Goal: Task Accomplishment & Management: Manage account settings

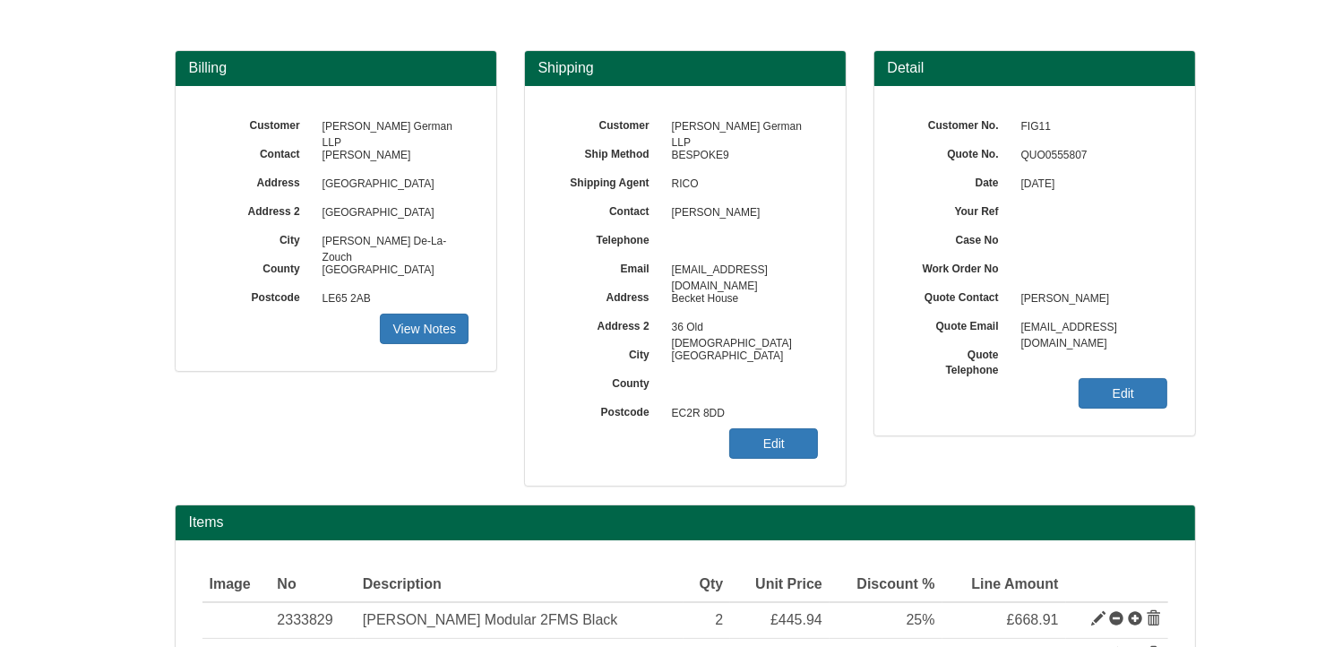
scroll to position [294, 0]
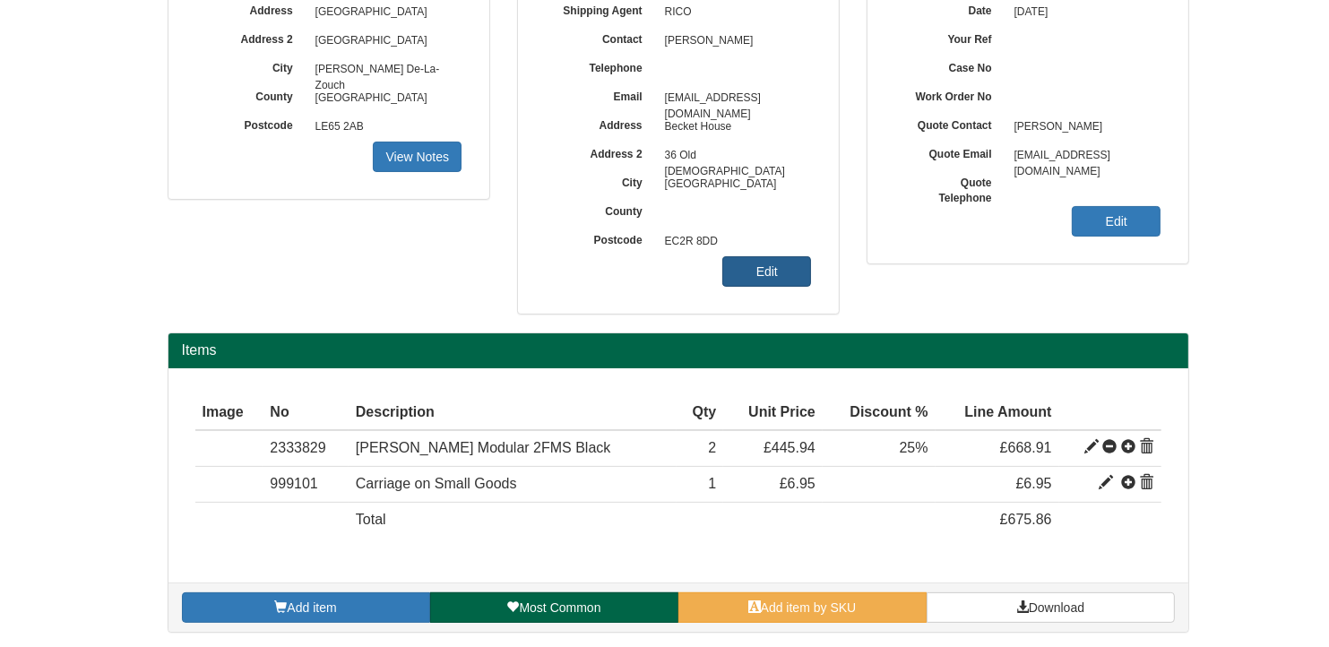
click at [780, 271] on link "Edit" at bounding box center [766, 271] width 89 height 30
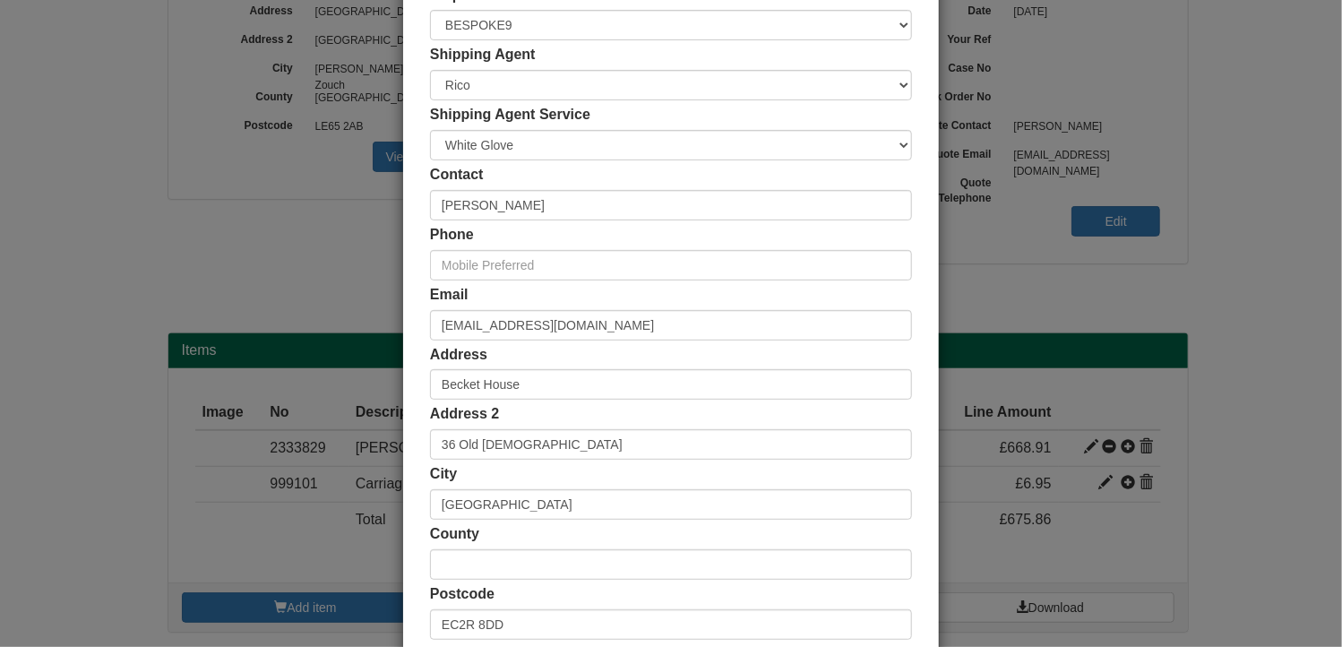
scroll to position [344, 0]
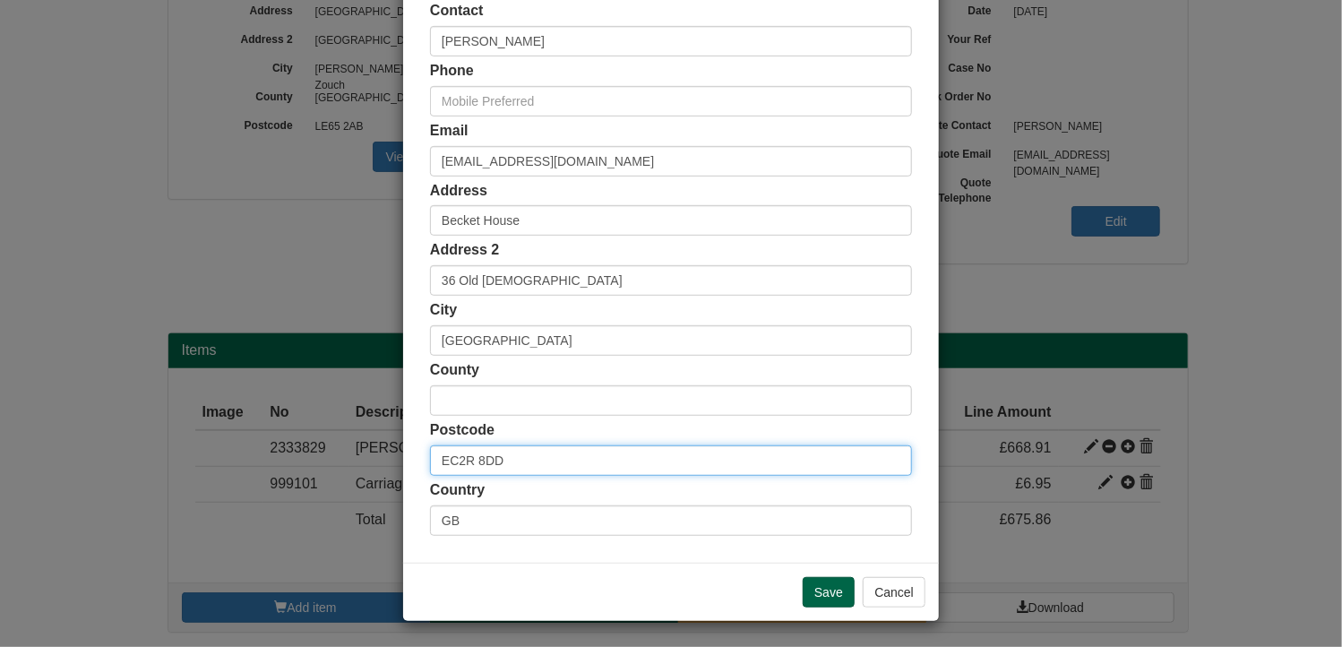
drag, startPoint x: 545, startPoint y: 460, endPoint x: 385, endPoint y: 459, distance: 159.5
click at [385, 459] on div "× Shipping Customer Name Fisher German LLP Ship Method Free of Charge £5 Flat R…" at bounding box center [671, 323] width 1342 height 647
paste input "LE65 2UZ"
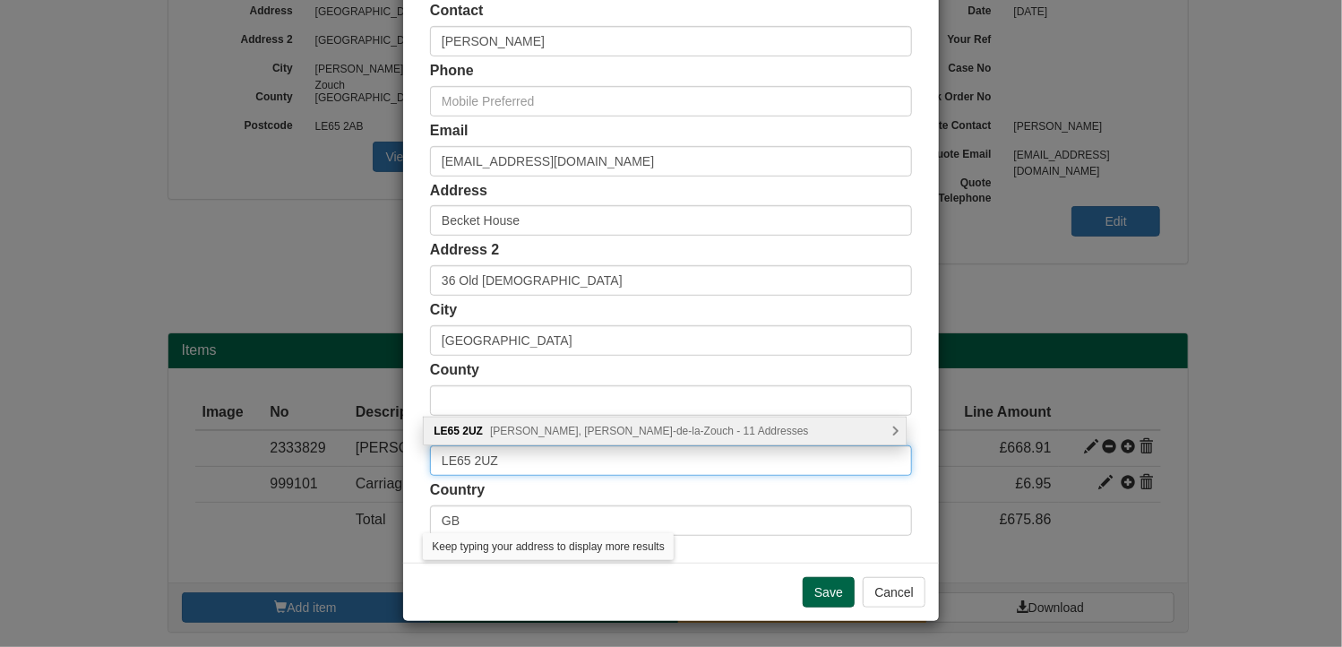
type input "LE65 2UZ"
click at [612, 435] on span "Norman Court, Ashby-de-la-Zouch - 11 Addresses" at bounding box center [649, 431] width 318 height 13
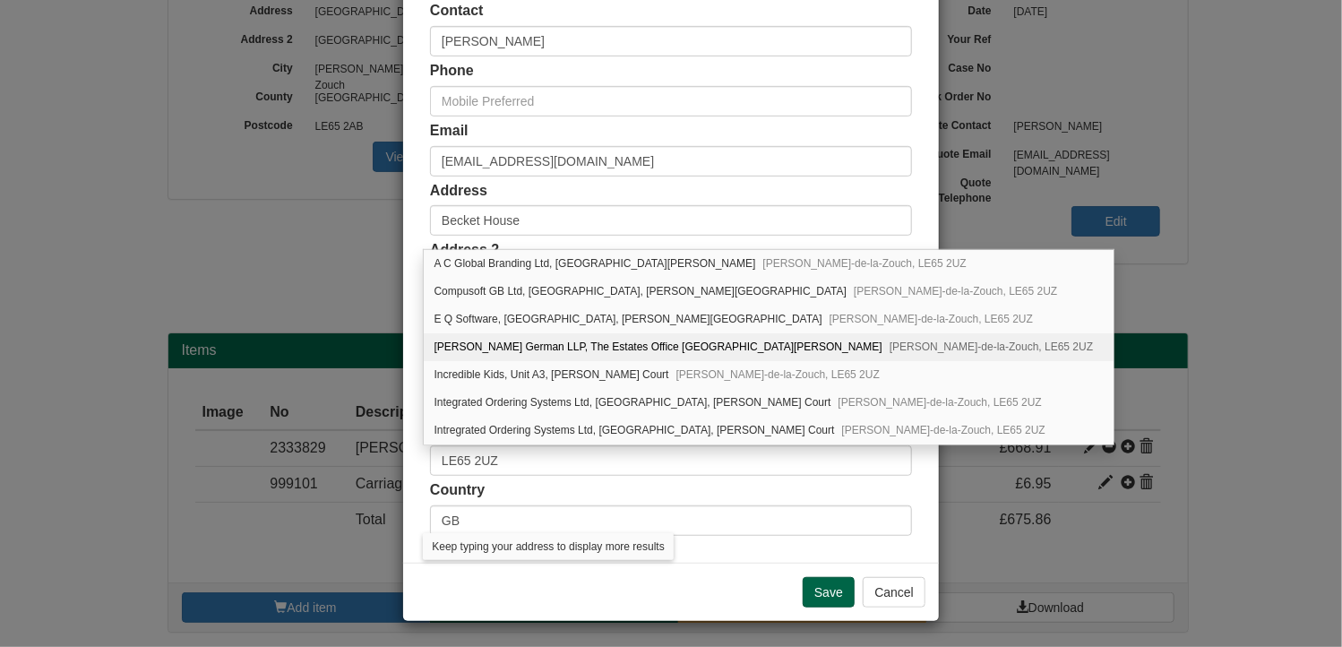
click at [589, 348] on div "Fisher German LLP, The Estates Office Unit A1, Norman Court Ashby-de-la-Zouch, …" at bounding box center [769, 347] width 690 height 28
type input "Fisher German LLP"
type input "The Estates Office Unit A1, Norman Court"
type input "Ashby-de-la-Zouch"
type input "Leicestershire"
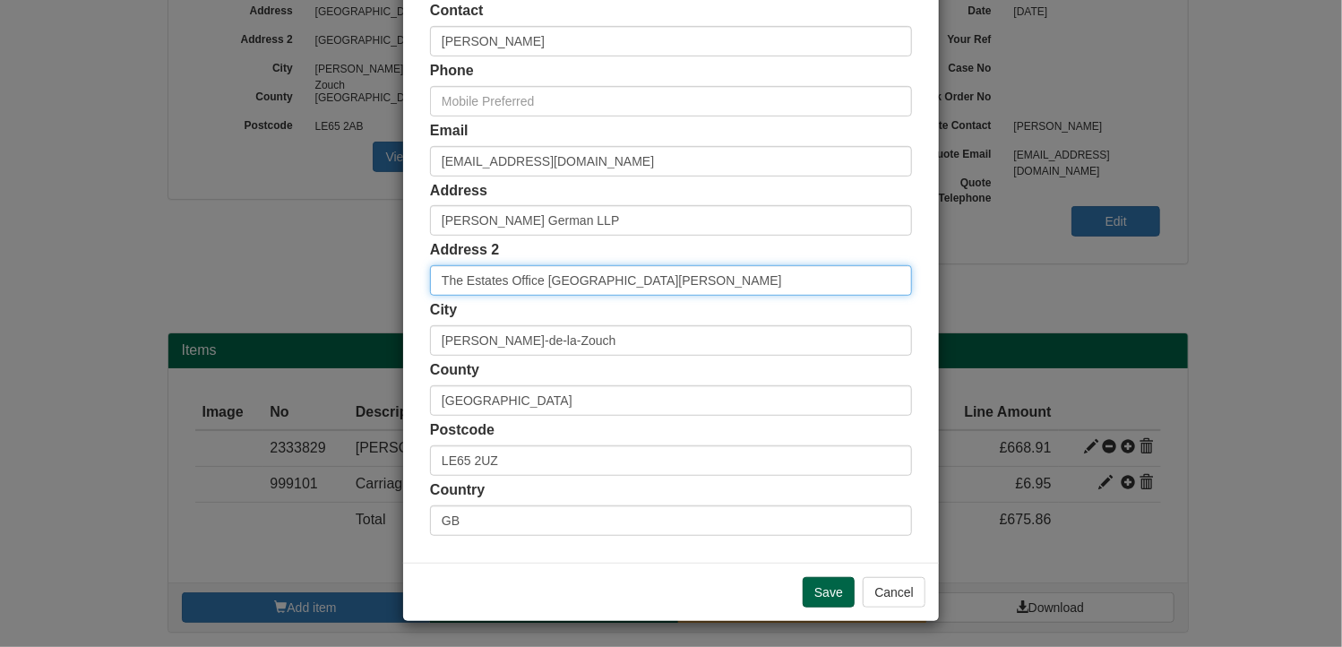
drag, startPoint x: 585, startPoint y: 281, endPoint x: 305, endPoint y: 277, distance: 280.5
click at [305, 277] on div "× Shipping Customer Name Fisher German LLP Ship Method Free of Charge £5 Flat R…" at bounding box center [671, 323] width 1342 height 647
type input "Norman Court"
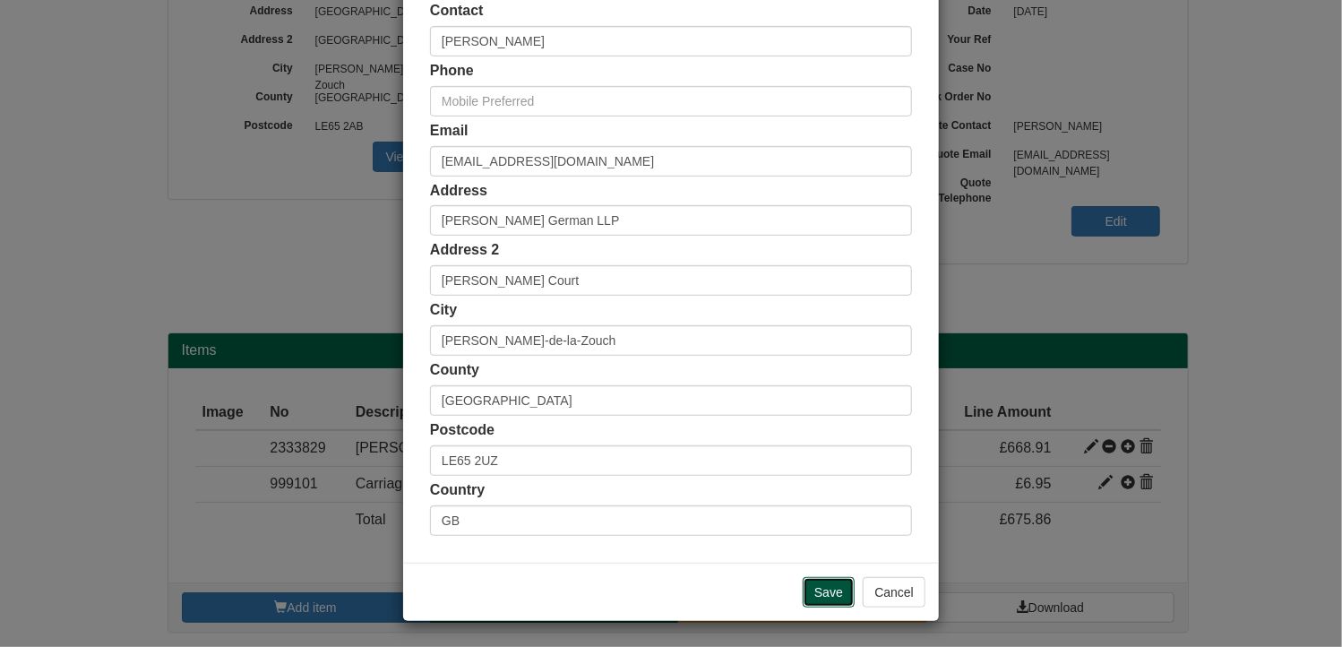
click at [810, 587] on input "Save" at bounding box center [829, 592] width 52 height 30
click at [810, 590] on input "Save" at bounding box center [829, 592] width 52 height 30
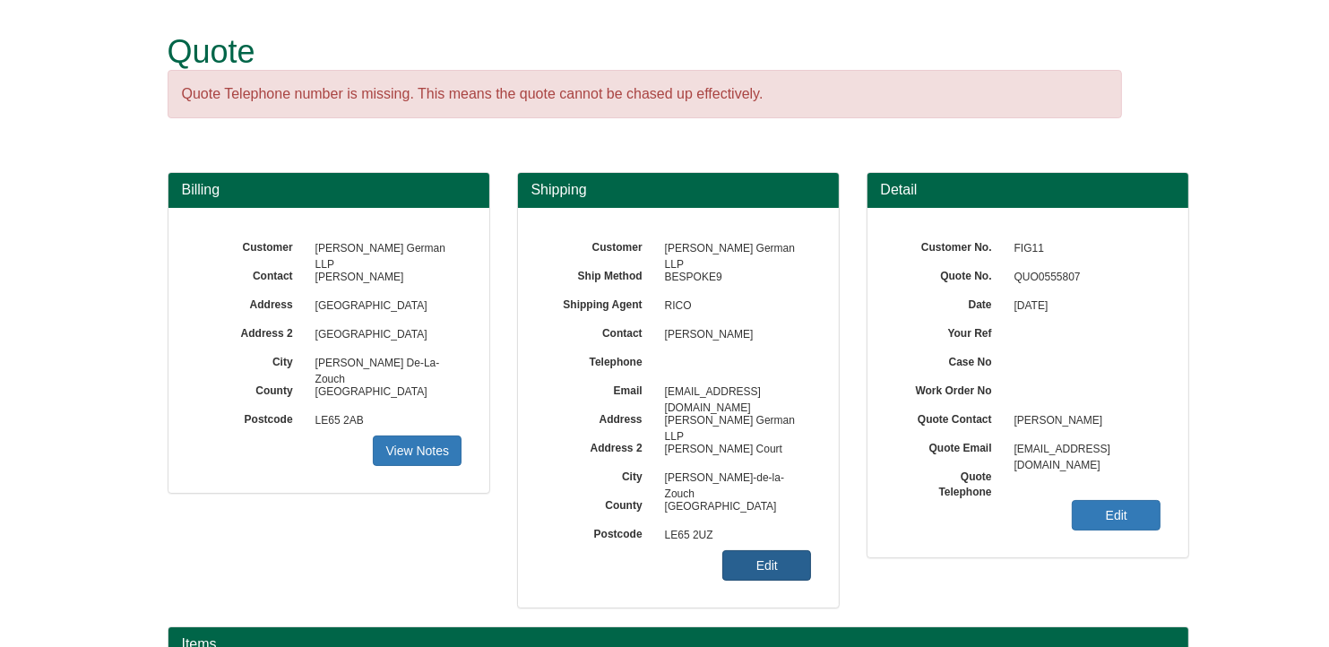
click at [772, 557] on link "Edit" at bounding box center [766, 565] width 89 height 30
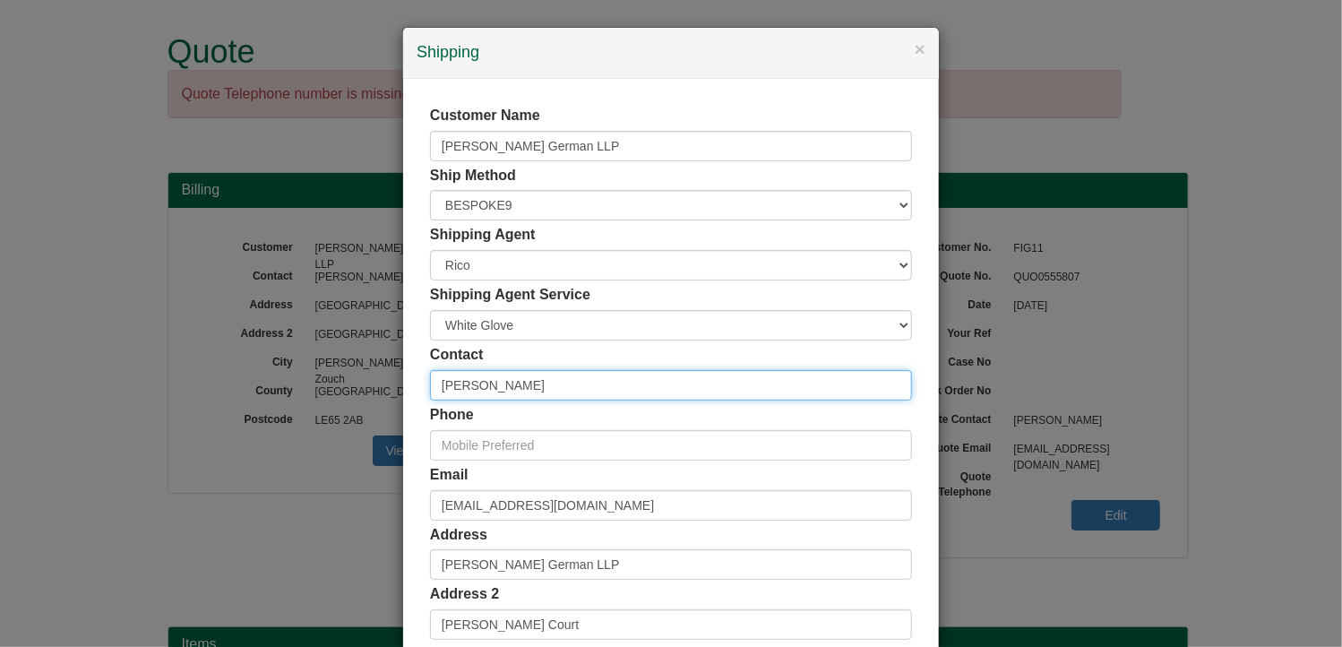
drag, startPoint x: 541, startPoint y: 383, endPoint x: 364, endPoint y: 376, distance: 177.6
click at [364, 376] on div "× Shipping Customer Name Fisher German LLP Ship Method Free of Charge £5 Flat R…" at bounding box center [671, 323] width 1342 height 647
paste input "Svetlana Lanskaya"
type input "Svetlana Lanskaya"
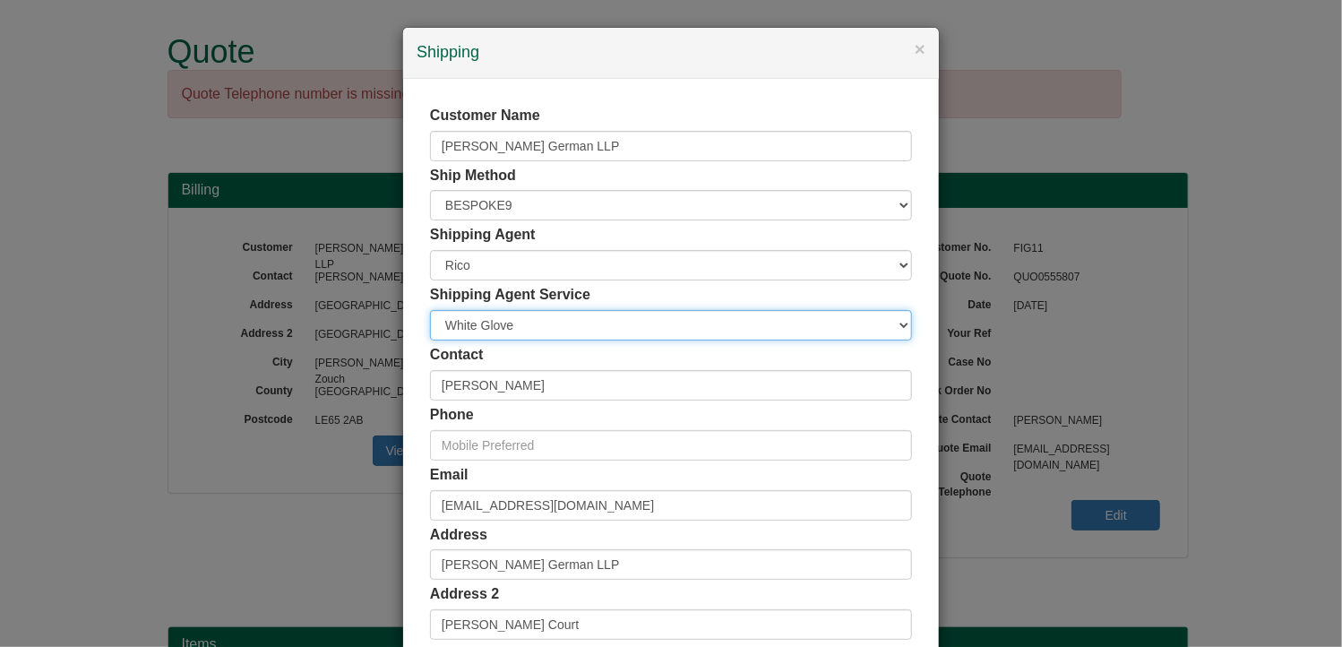
click at [523, 330] on select "Carrier White Glove" at bounding box center [671, 325] width 482 height 30
select select "CA-NEXTDAY"
click at [430, 310] on select "Carrier White Glove" at bounding box center [671, 325] width 482 height 30
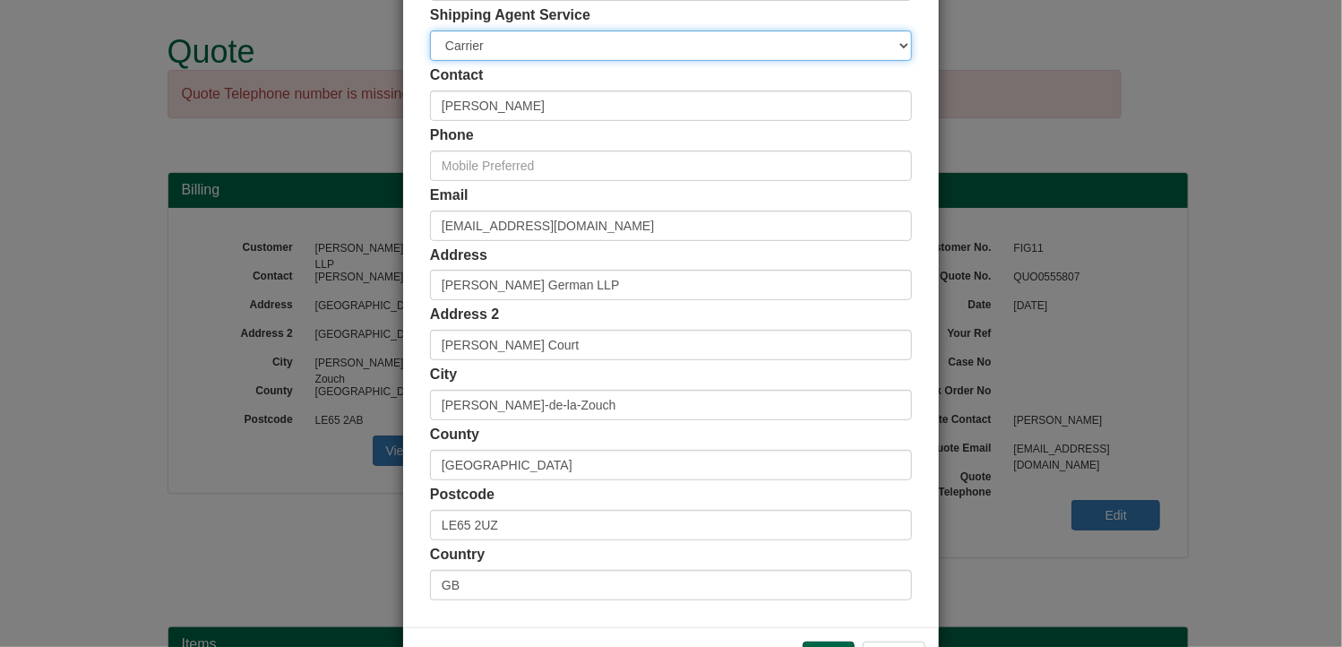
scroll to position [344, 0]
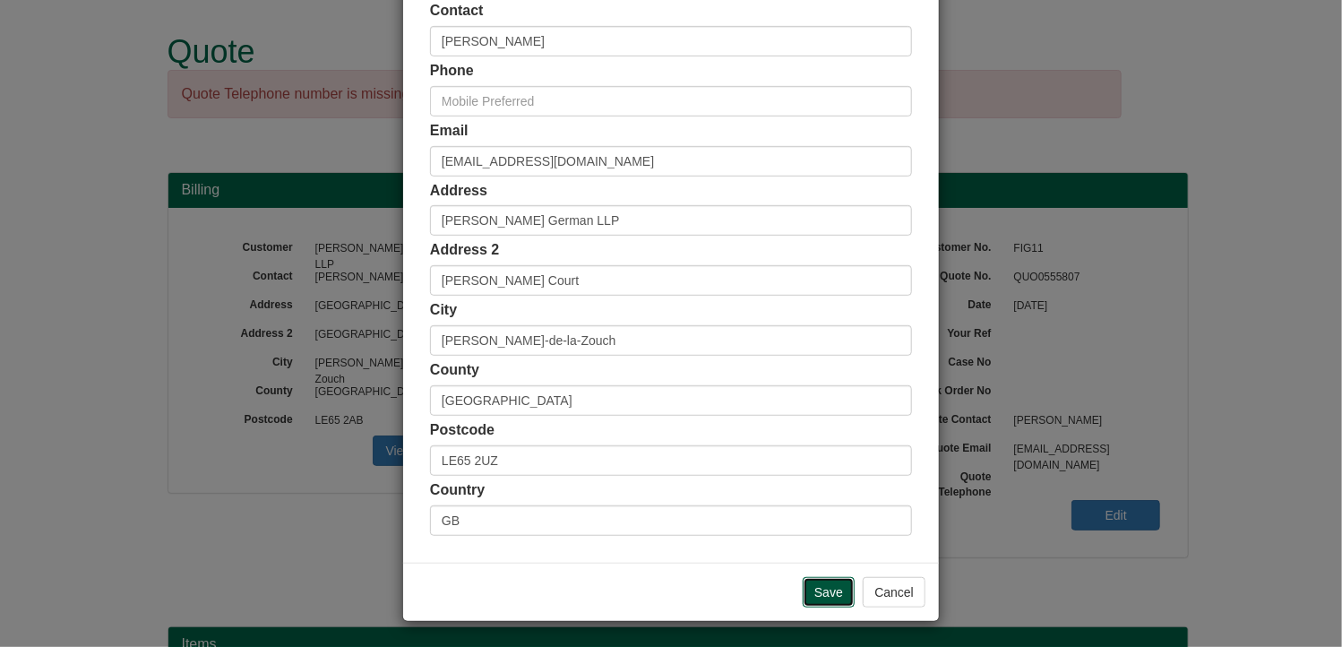
click at [803, 582] on input "Save" at bounding box center [829, 592] width 52 height 30
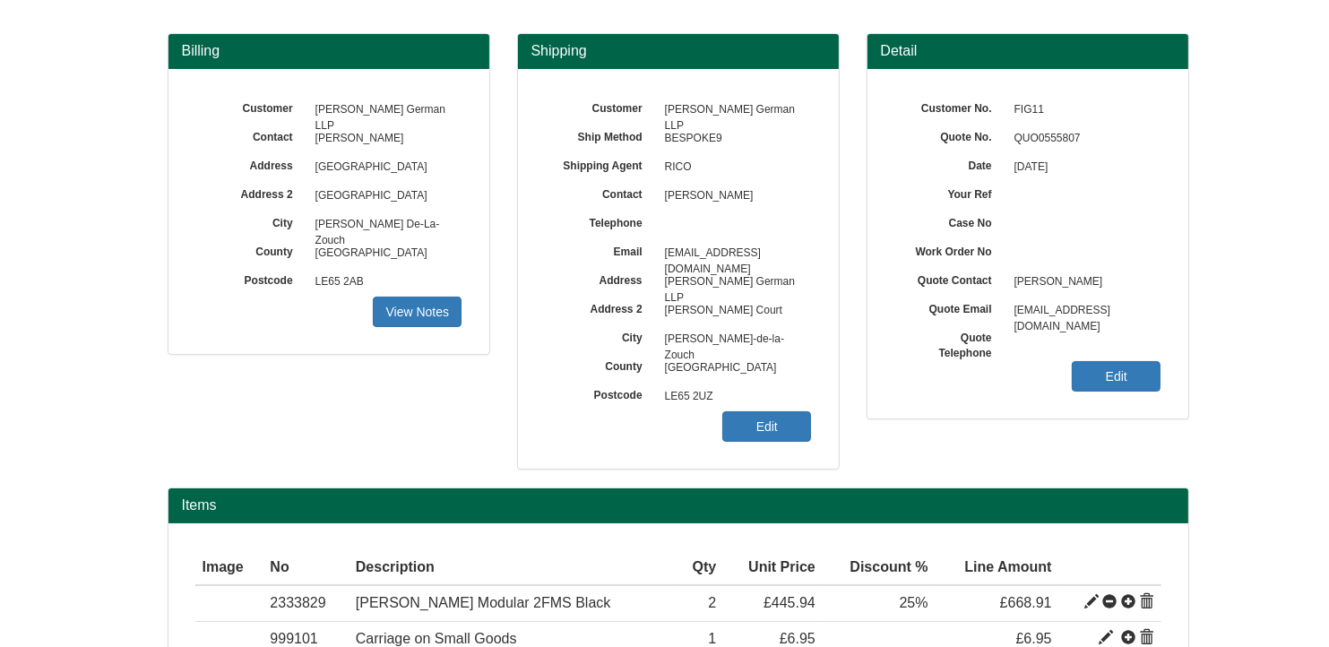
scroll to position [294, 0]
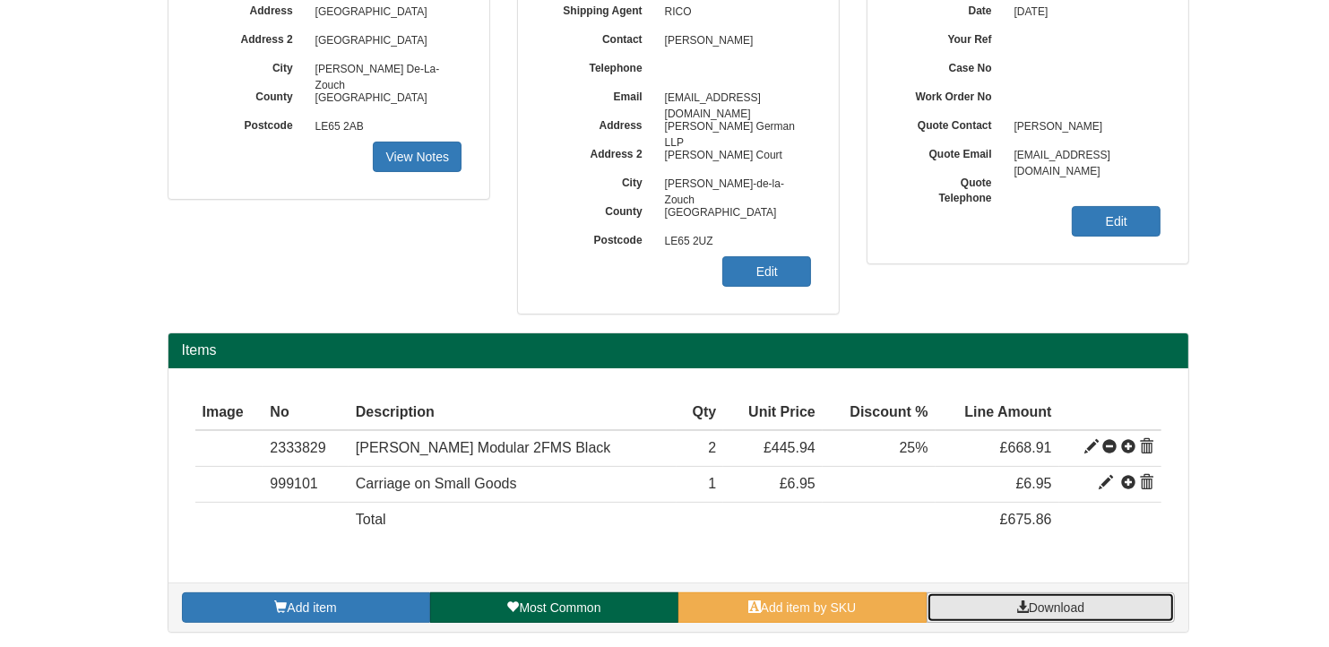
click at [1074, 610] on span "Download" at bounding box center [1057, 607] width 56 height 14
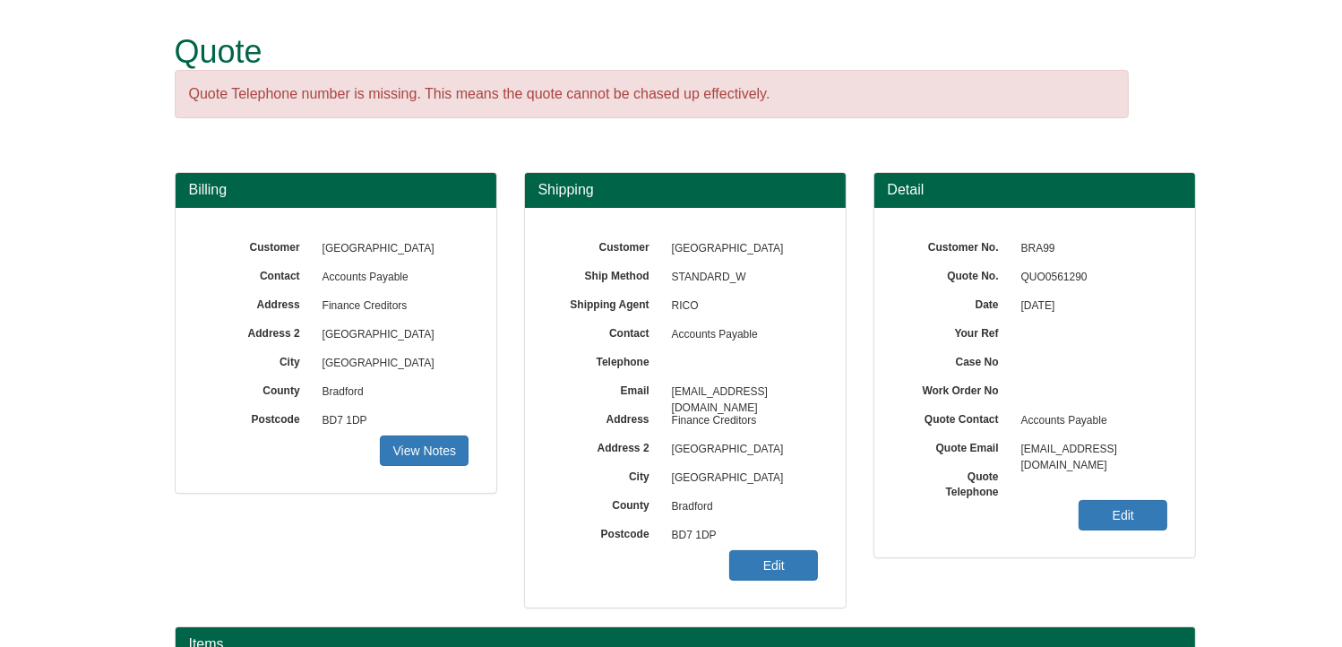
scroll to position [222, 0]
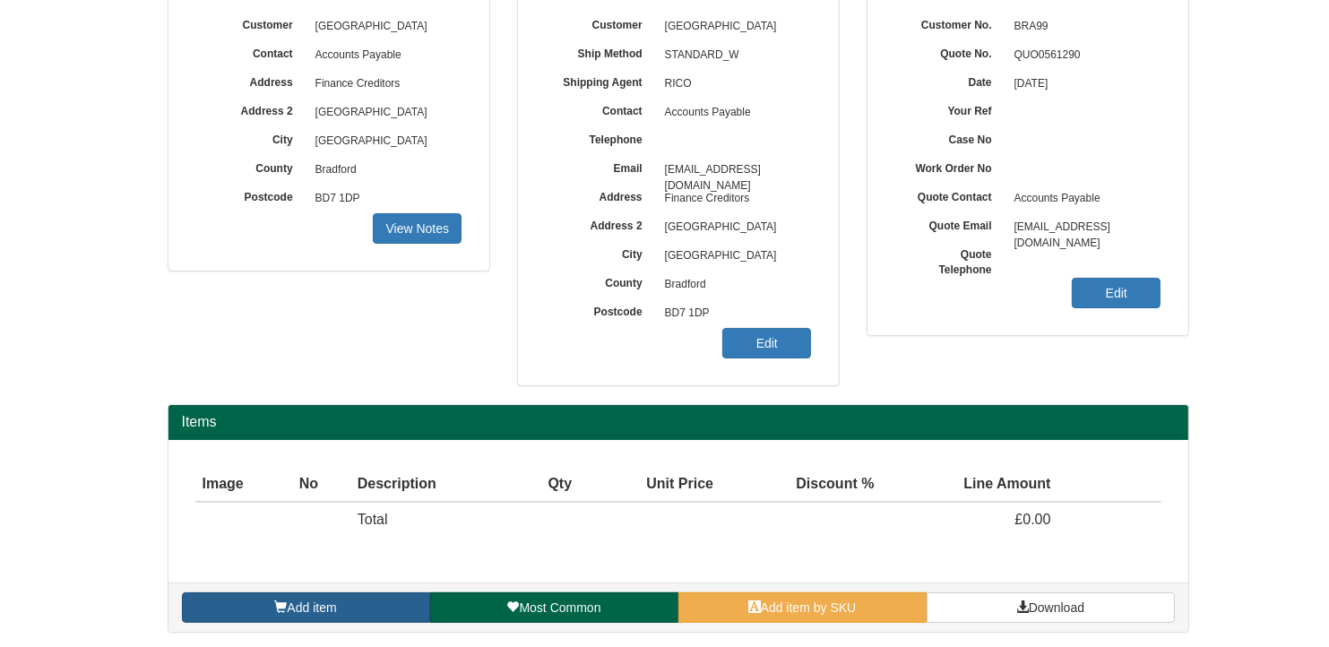
click at [328, 606] on span "Add item" at bounding box center [311, 607] width 49 height 14
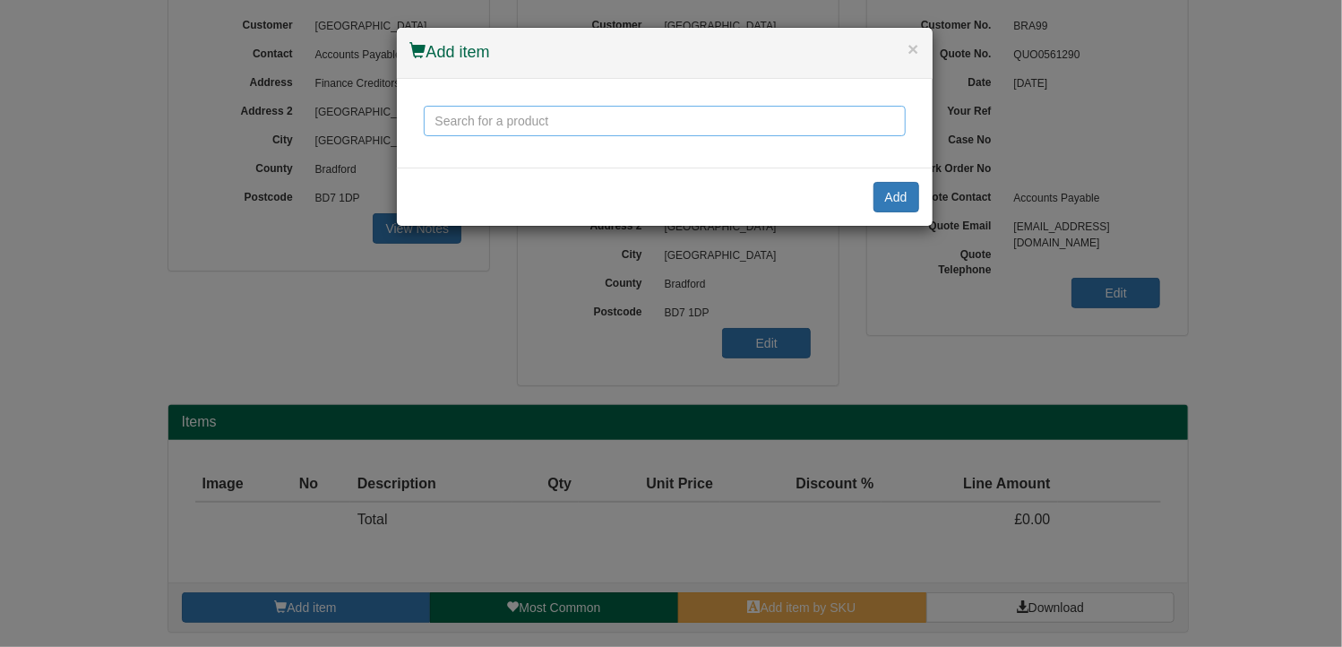
click at [563, 124] on input "text" at bounding box center [665, 121] width 482 height 30
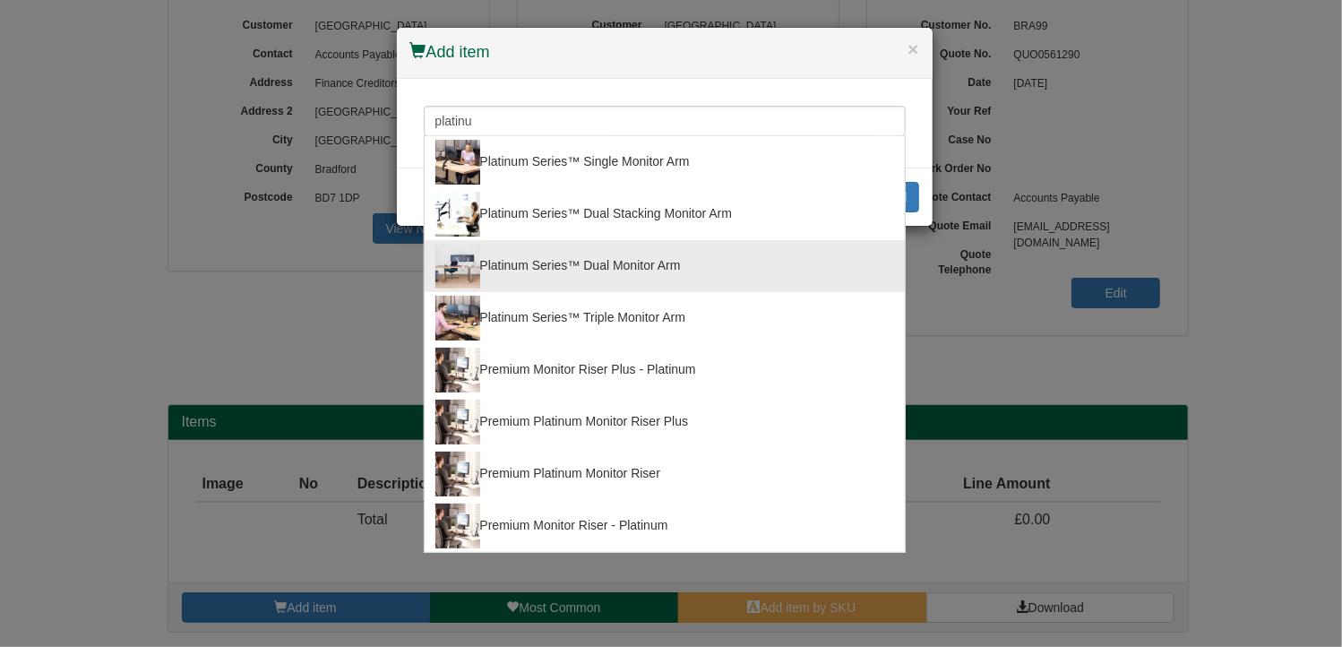
click at [605, 244] on div "Platinum Series™ Dual Monitor Arm" at bounding box center [664, 266] width 459 height 45
type input "Platinum Series™ Dual Monitor Arm"
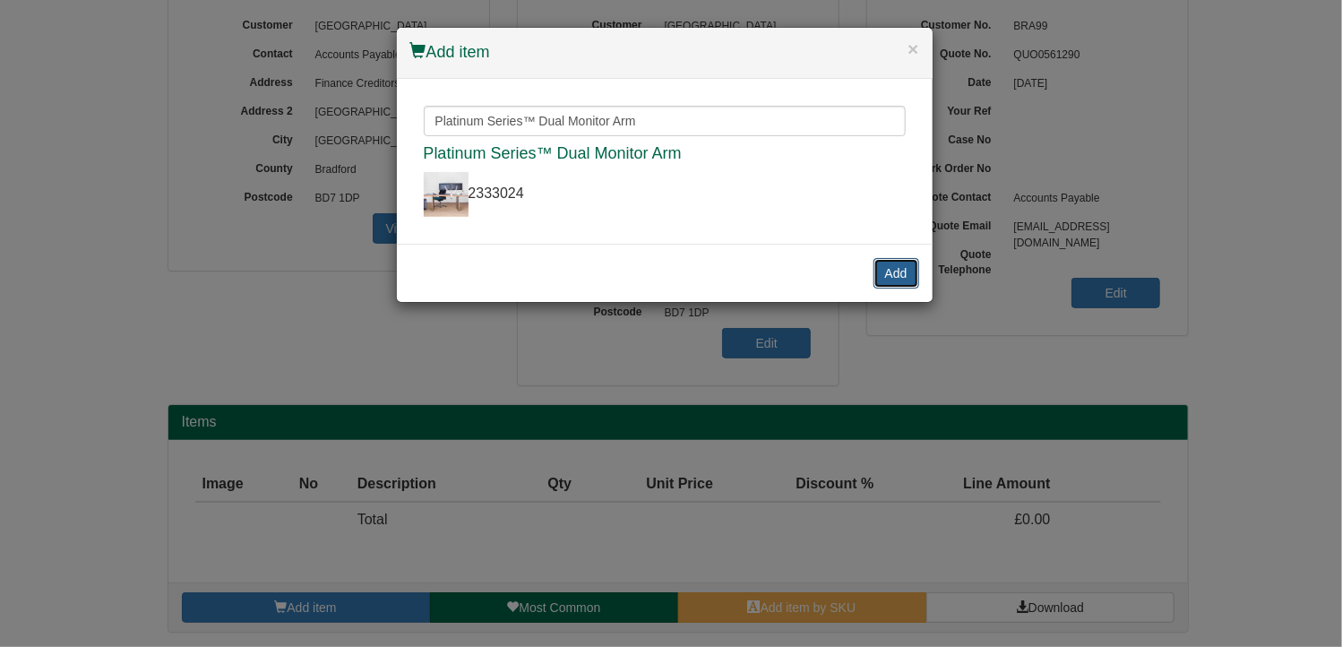
click at [898, 258] on button "Add" at bounding box center [897, 273] width 46 height 30
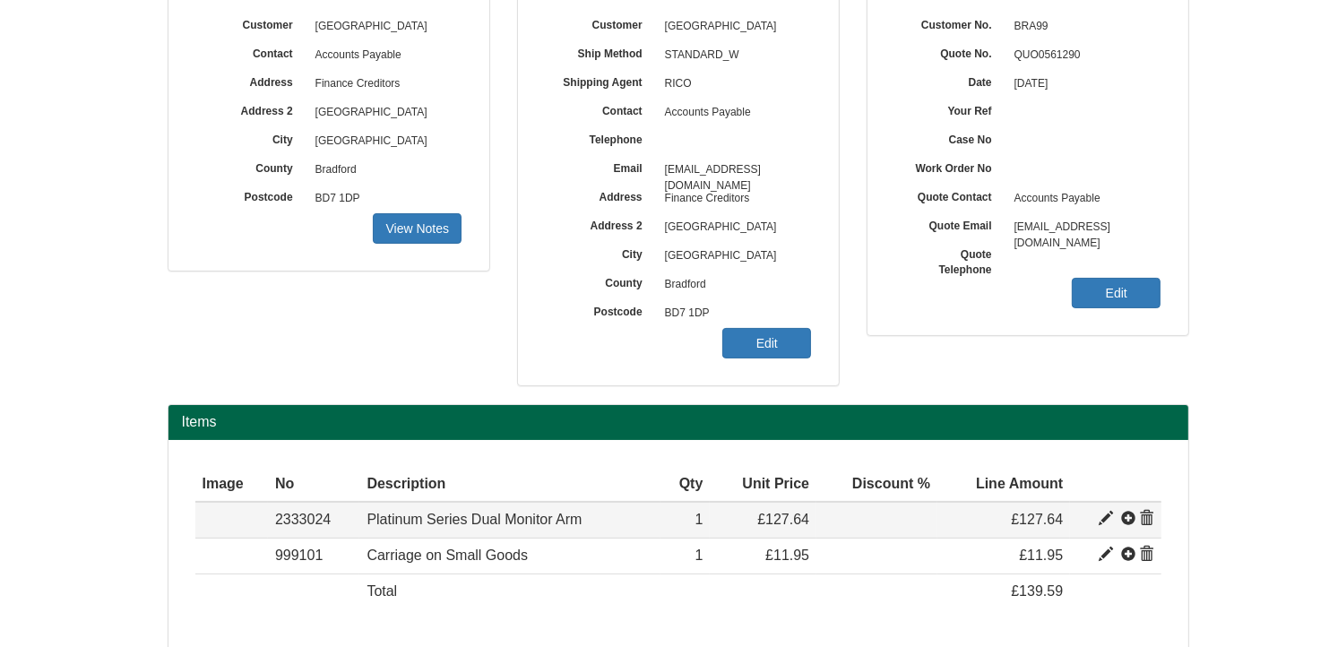
click at [1102, 519] on span at bounding box center [1106, 519] width 14 height 14
type input "Platinum Series Dual Monitor Arm"
type input "Black"
type input "27.23"
type input "200.66"
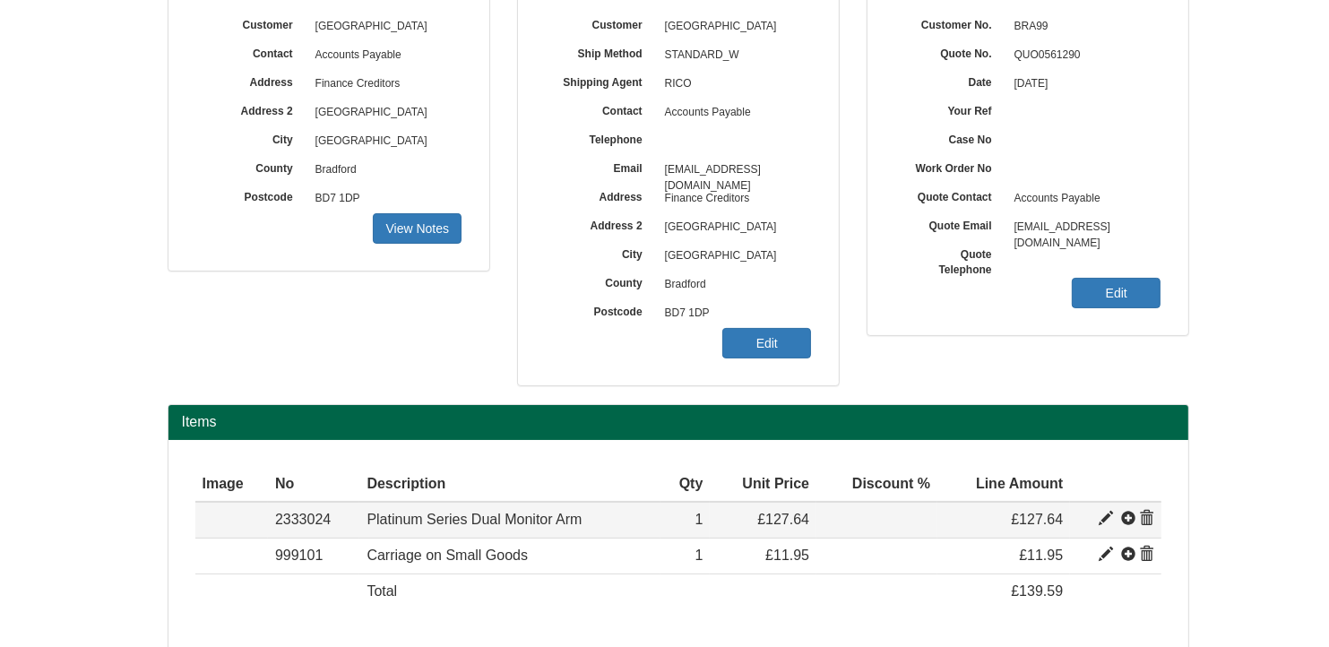
type input "127.64"
type input "1"
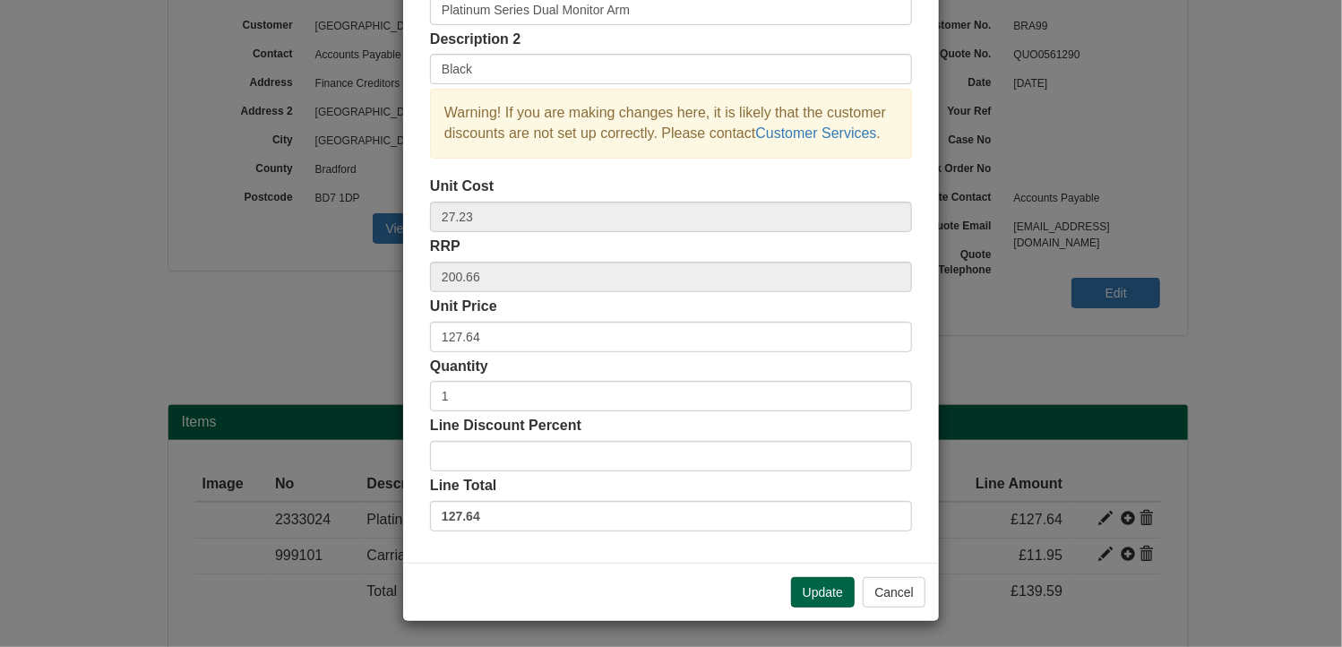
scroll to position [0, 0]
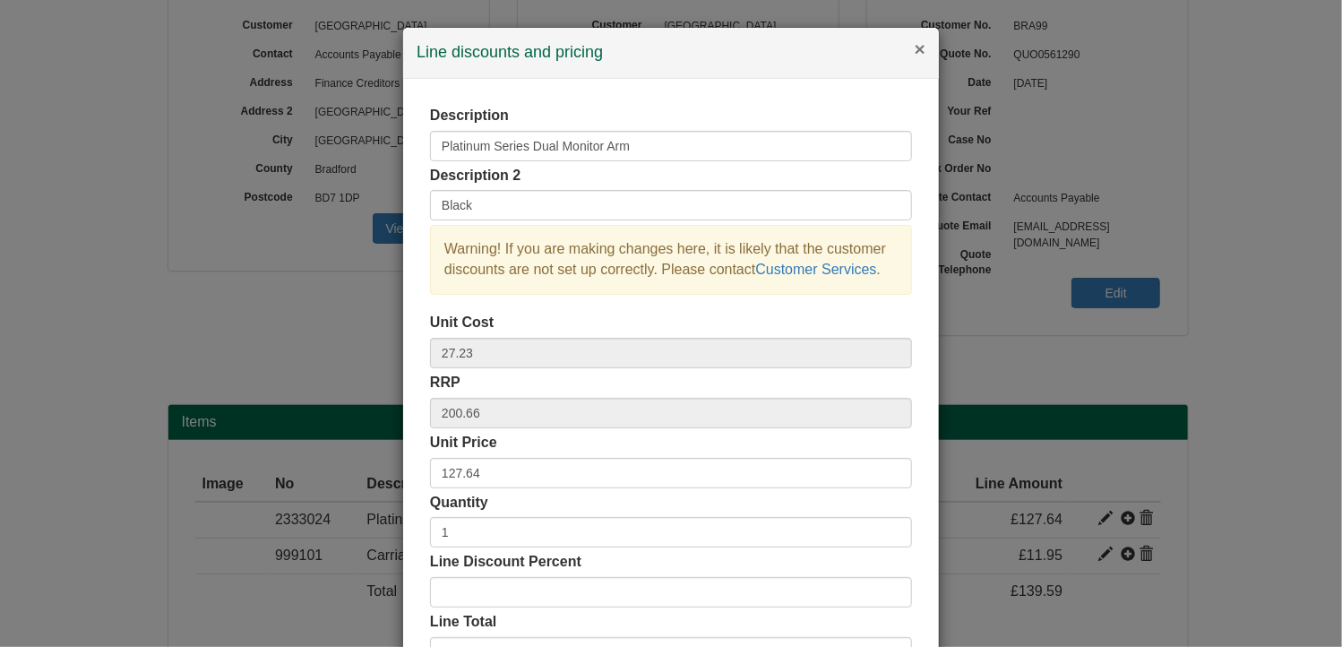
click at [915, 56] on button "×" at bounding box center [920, 48] width 11 height 19
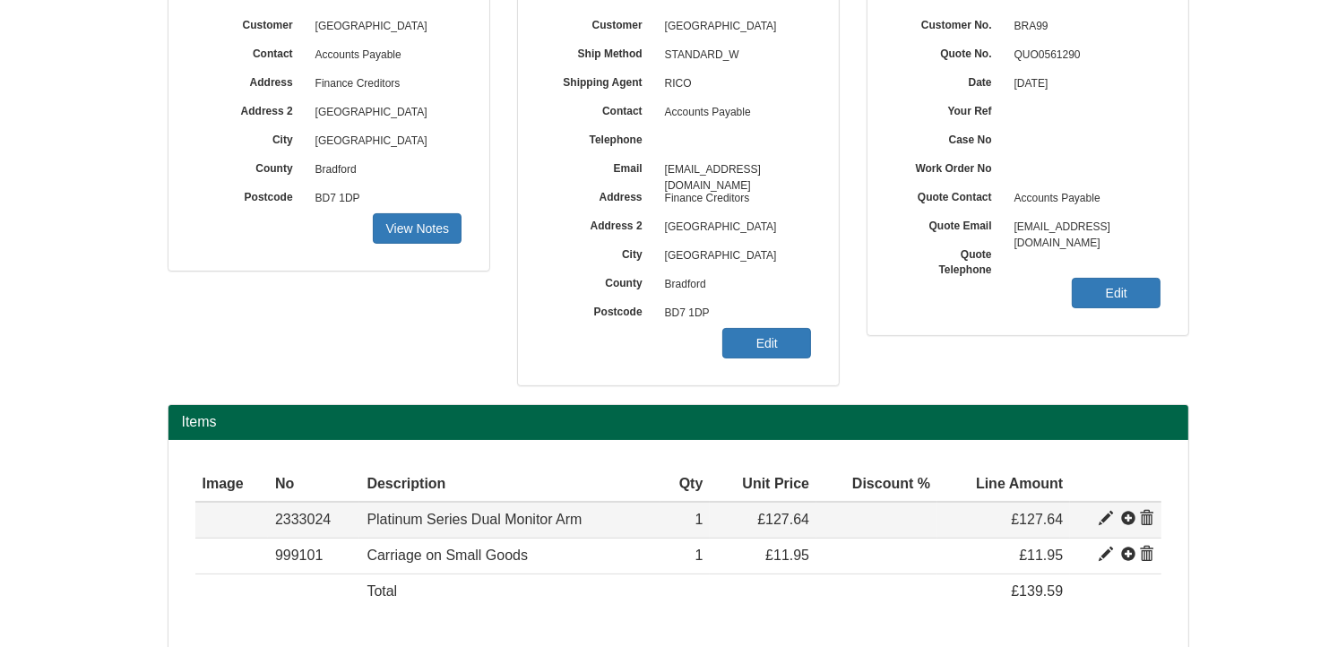
click at [1104, 515] on span at bounding box center [1106, 519] width 14 height 14
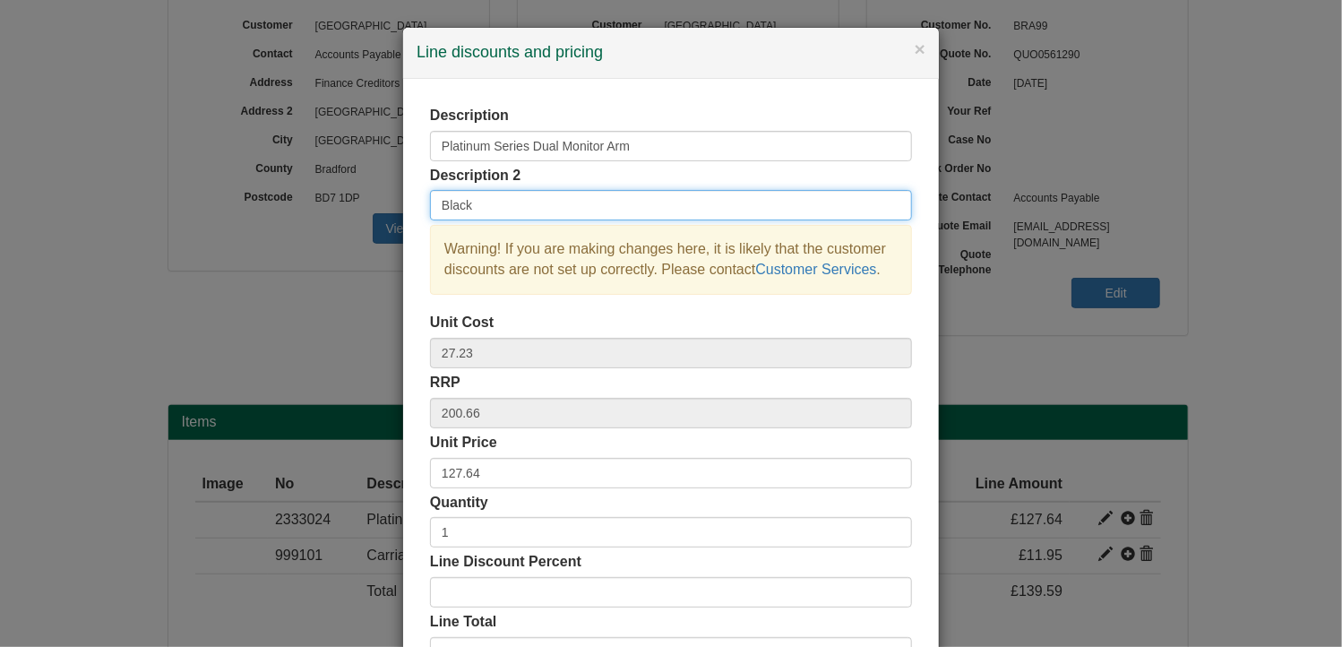
click at [504, 205] on input "Black" at bounding box center [671, 205] width 482 height 30
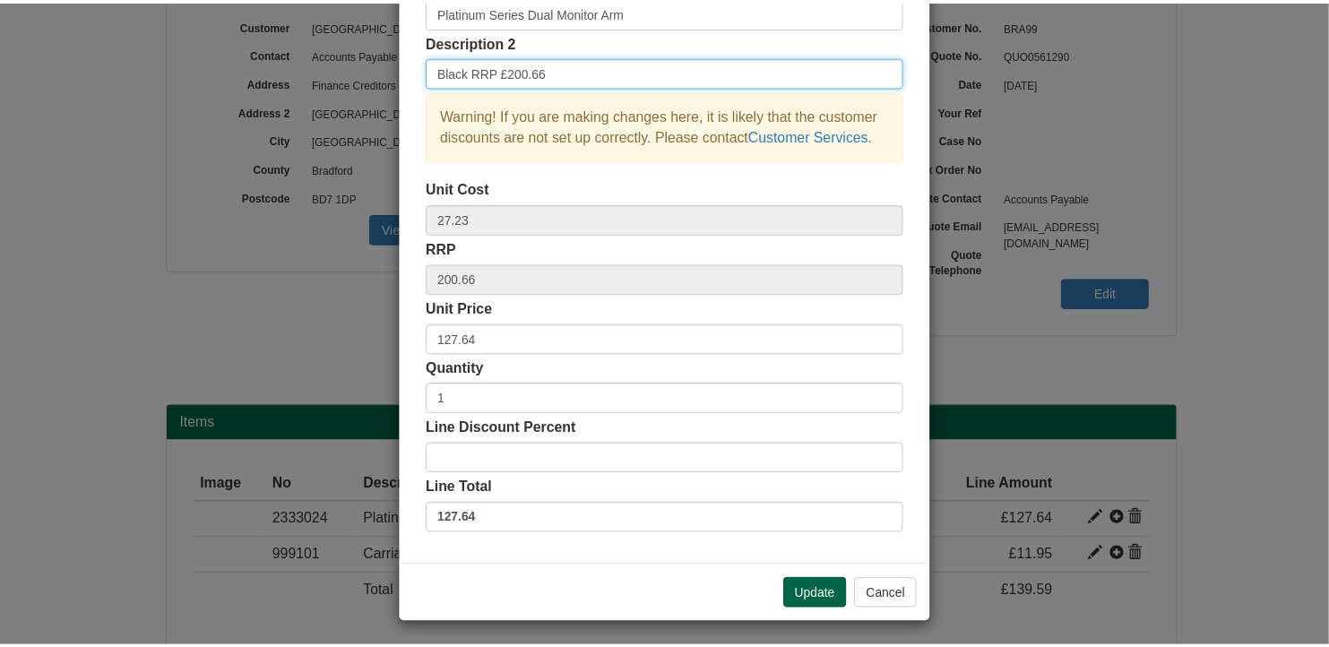
scroll to position [136, 0]
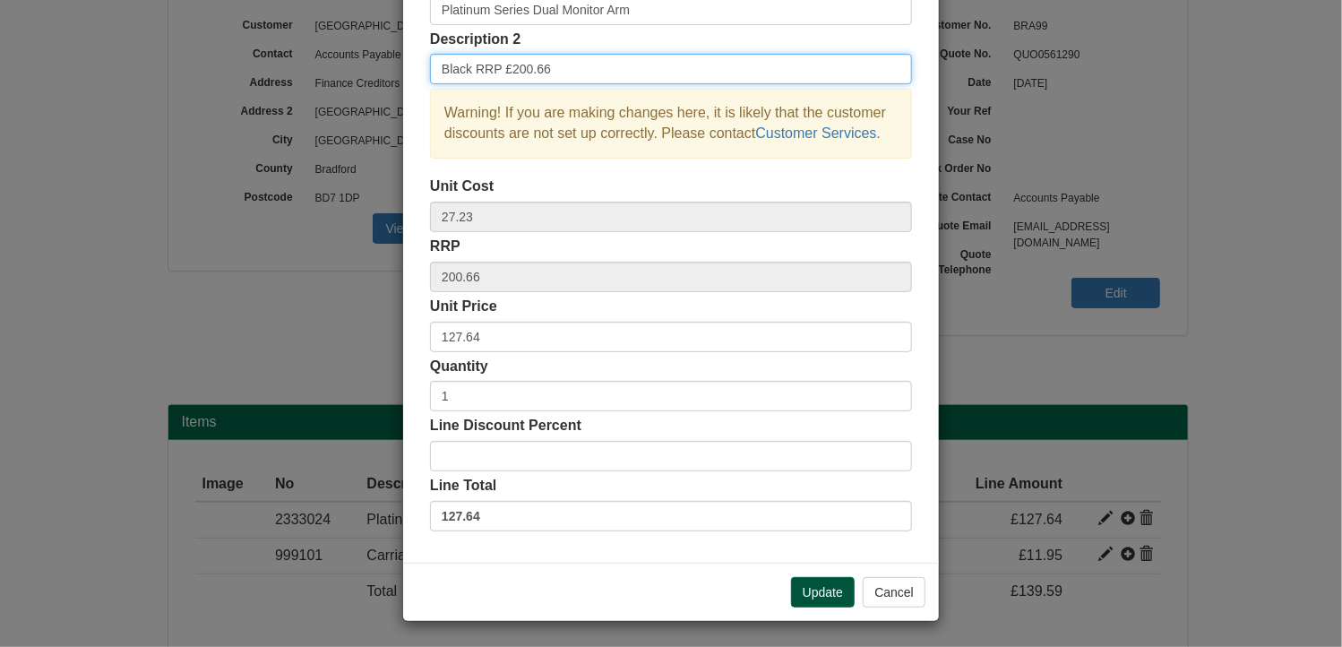
type input "Black RRP £200.66"
click at [808, 585] on button "Update" at bounding box center [823, 592] width 64 height 30
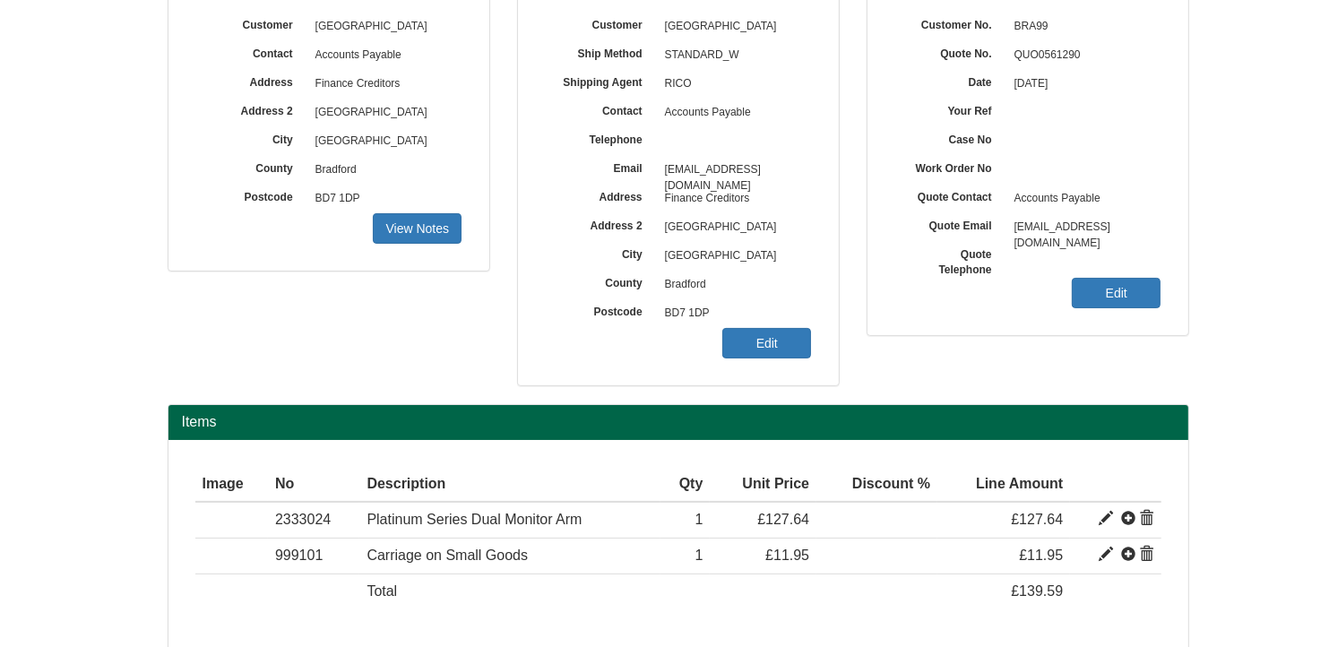
scroll to position [294, 0]
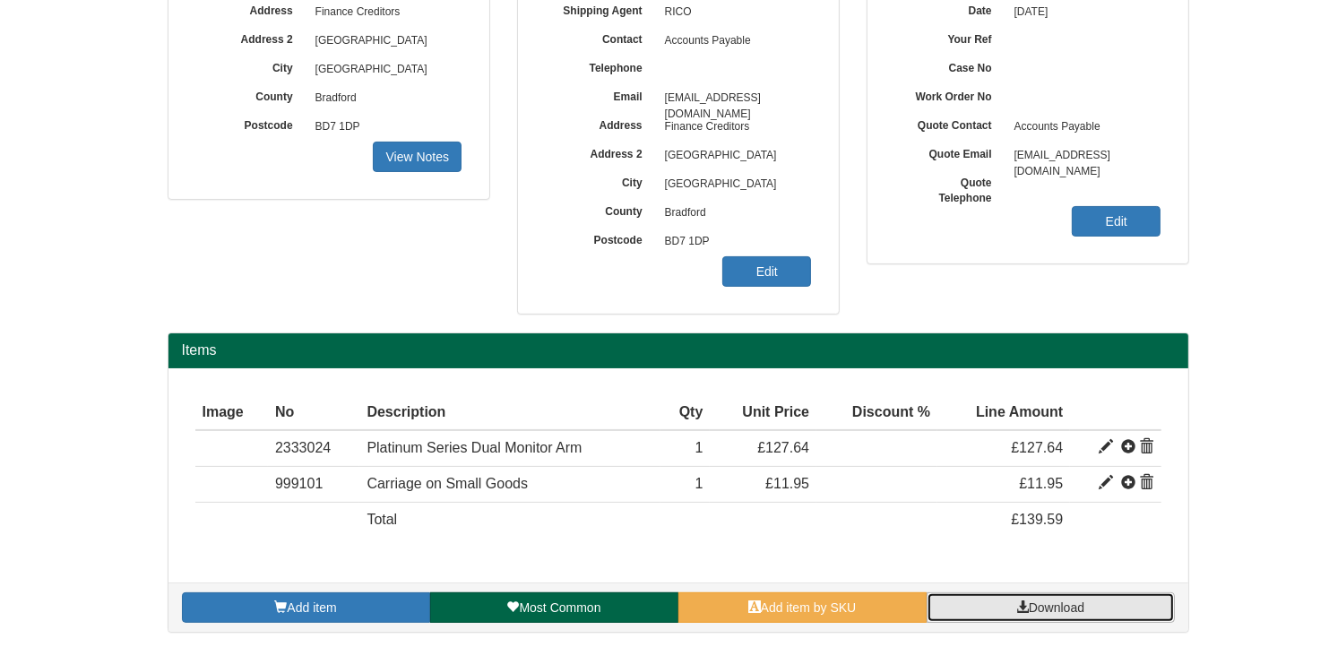
click at [1064, 604] on span "Download" at bounding box center [1057, 607] width 56 height 14
